Goal: Information Seeking & Learning: Learn about a topic

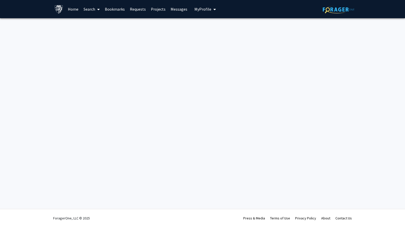
click at [74, 9] on link "Home" at bounding box center [73, 9] width 16 height 18
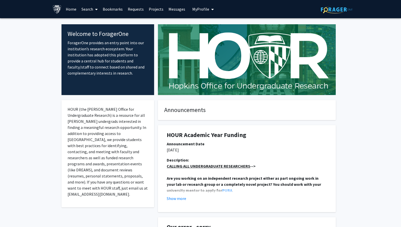
click at [154, 9] on link "Projects" at bounding box center [156, 9] width 20 height 18
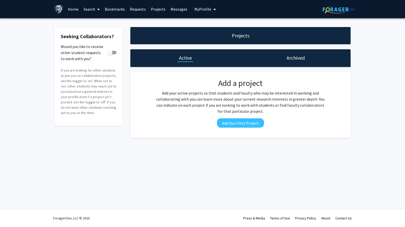
click at [205, 10] on span "My Profile" at bounding box center [202, 9] width 17 height 5
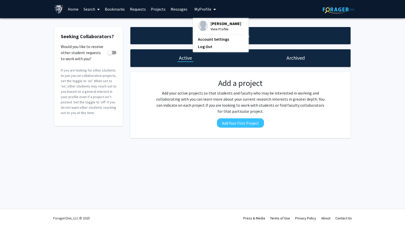
click at [93, 6] on link "Search" at bounding box center [91, 9] width 21 height 18
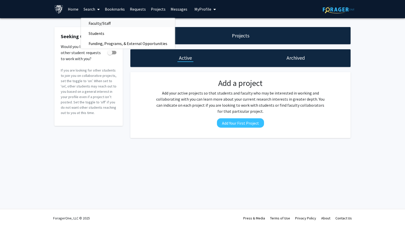
click at [99, 22] on span "Faculty/Staff" at bounding box center [99, 23] width 37 height 10
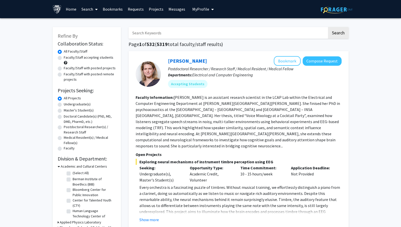
click at [173, 36] on input "Search Keywords" at bounding box center [228, 33] width 199 height 12
click at [328, 27] on button "Search" at bounding box center [338, 33] width 21 height 12
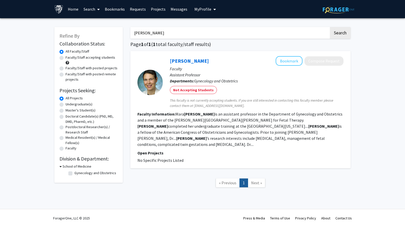
drag, startPoint x: 162, startPoint y: 35, endPoint x: 119, endPoint y: 34, distance: 43.3
click at [119, 34] on div "Refine By Collaboration Status: Collaboration Status All Faculty/Staff Collabor…" at bounding box center [203, 110] width 304 height 176
type input "[PERSON_NAME]"
click at [96, 7] on span at bounding box center [97, 10] width 5 height 18
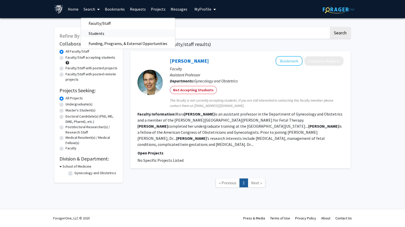
click at [104, 34] on span "Students" at bounding box center [96, 33] width 31 height 10
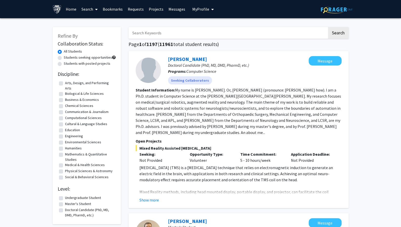
click at [169, 30] on input "Search Keywords" at bounding box center [228, 33] width 199 height 12
type input "[PERSON_NAME]"
click at [328, 27] on button "Search" at bounding box center [338, 33] width 21 height 12
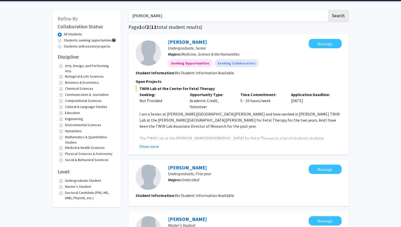
scroll to position [17, 0]
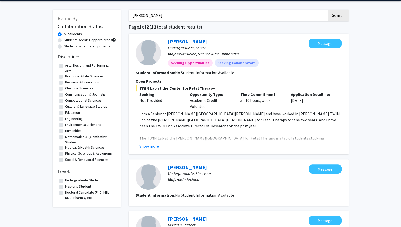
click at [147, 142] on fg-read-more "I am a Senior at [PERSON_NAME][GEOGRAPHIC_DATA][PERSON_NAME] and have worked in…" at bounding box center [239, 130] width 206 height 38
click at [157, 143] on button "Show more" at bounding box center [149, 146] width 19 height 6
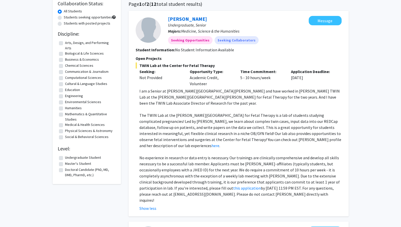
scroll to position [41, 0]
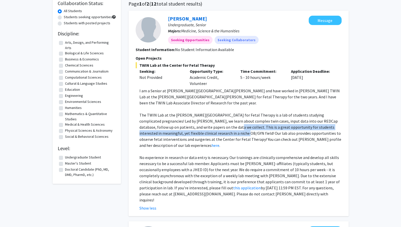
drag, startPoint x: 190, startPoint y: 121, endPoint x: 196, endPoint y: 128, distance: 9.4
click at [196, 128] on p "The TWIN Lab at the [PERSON_NAME][GEOGRAPHIC_DATA] for Fetal Therapy is a lab o…" at bounding box center [241, 130] width 202 height 36
click at [210, 122] on p "The TWIN Lab at the [PERSON_NAME][GEOGRAPHIC_DATA] for Fetal Therapy is a lab o…" at bounding box center [241, 130] width 202 height 36
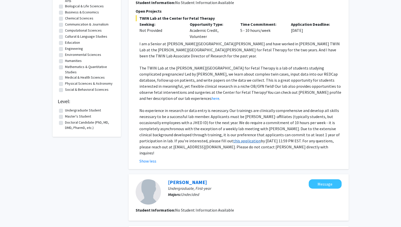
scroll to position [85, 0]
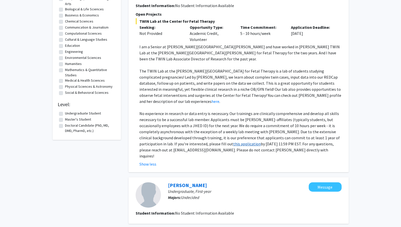
click at [233, 142] on link "this application" at bounding box center [247, 144] width 28 height 5
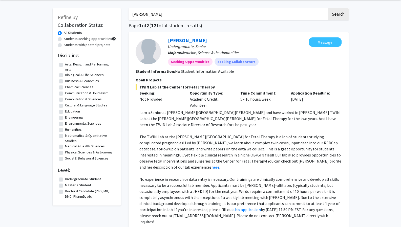
scroll to position [9, 0]
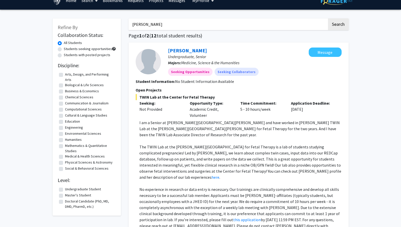
drag, startPoint x: 172, startPoint y: 26, endPoint x: 116, endPoint y: 25, distance: 55.7
click at [328, 18] on button "Search" at bounding box center [338, 24] width 21 height 12
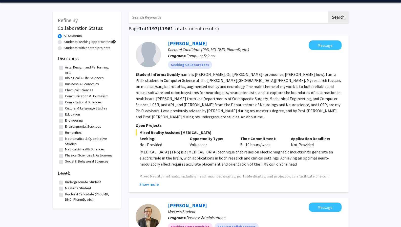
scroll to position [18, 0]
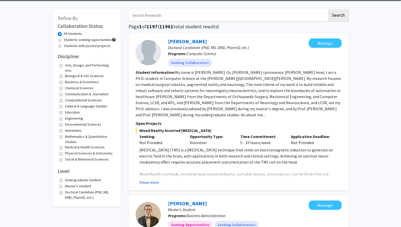
click at [151, 180] on button "Show more" at bounding box center [149, 183] width 19 height 6
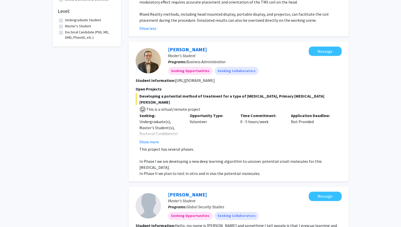
scroll to position [178, 0]
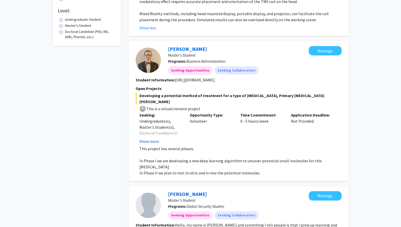
click at [154, 138] on button "Show more" at bounding box center [149, 141] width 19 height 6
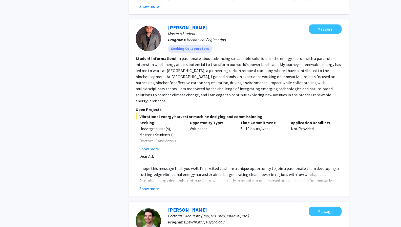
scroll to position [697, 0]
click at [151, 153] on fg-read-more "Dear All, I hope this message finds you well. I’m excited to share a unique opp…" at bounding box center [239, 172] width 206 height 38
click at [150, 186] on button "Show more" at bounding box center [149, 189] width 19 height 6
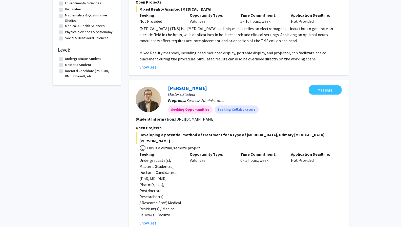
scroll to position [0, 0]
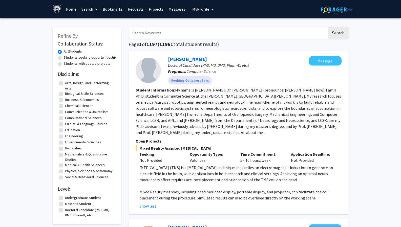
click at [83, 63] on label "Students with posted projects" at bounding box center [87, 63] width 47 height 5
click at [67, 63] on input "Students with posted projects" at bounding box center [65, 62] width 3 height 3
radio input "true"
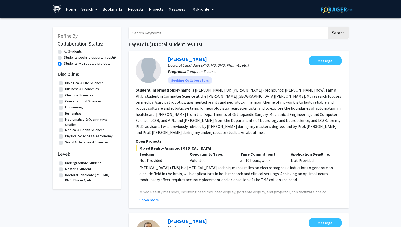
click at [89, 82] on label "Biological & Life Sciences" at bounding box center [84, 83] width 39 height 5
click at [68, 82] on input "Biological & Life Sciences" at bounding box center [66, 82] width 3 height 3
checkbox input "true"
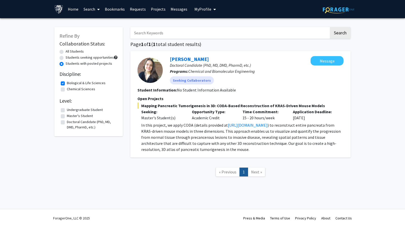
click at [87, 84] on label "Biological & Life Sciences" at bounding box center [86, 83] width 39 height 5
click at [70, 84] on input "Biological & Life Sciences" at bounding box center [68, 82] width 3 height 3
checkbox input "false"
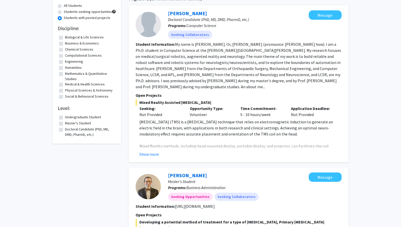
scroll to position [48, 0]
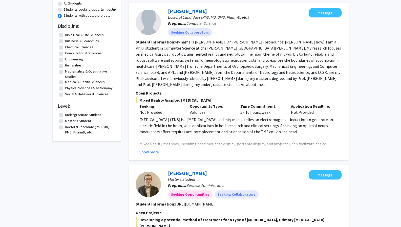
click at [92, 113] on label "Undergraduate Student" at bounding box center [83, 114] width 36 height 5
click at [68, 113] on input "Undergraduate Student" at bounding box center [66, 113] width 3 height 3
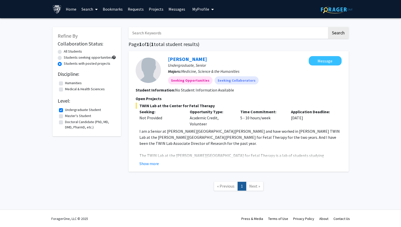
click at [73, 110] on label "Undergraduate Student" at bounding box center [83, 109] width 36 height 5
click at [68, 110] on input "Undergraduate Student" at bounding box center [66, 108] width 3 height 3
checkbox input "false"
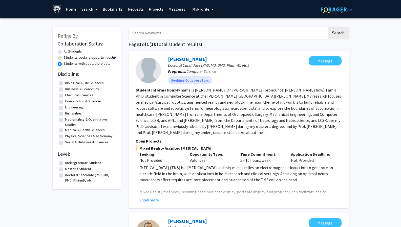
click at [78, 51] on label "All Students" at bounding box center [73, 51] width 18 height 5
click at [67, 51] on input "All Students" at bounding box center [65, 50] width 3 height 3
radio input "true"
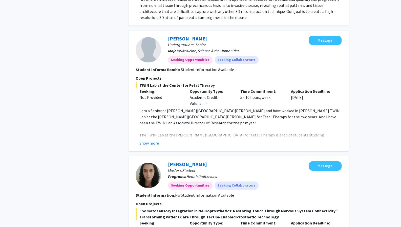
scroll to position [1266, 0]
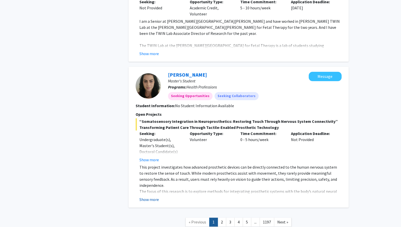
click at [154, 197] on button "Show more" at bounding box center [149, 200] width 19 height 6
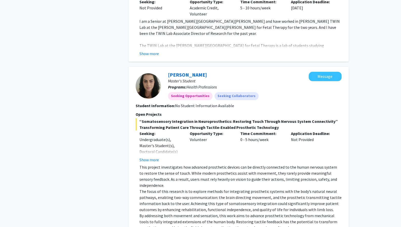
scroll to position [1291, 0]
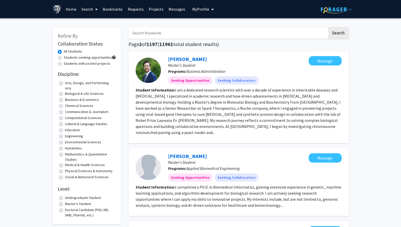
click at [70, 63] on label "Students with posted projects" at bounding box center [87, 63] width 47 height 5
click at [67, 63] on input "Students with posted projects" at bounding box center [65, 62] width 3 height 3
radio input "true"
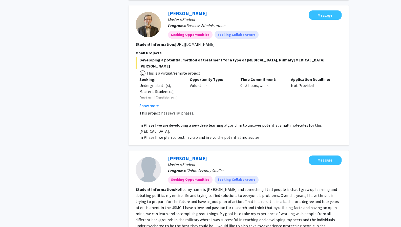
scroll to position [204, 0]
